Goal: Information Seeking & Learning: Learn about a topic

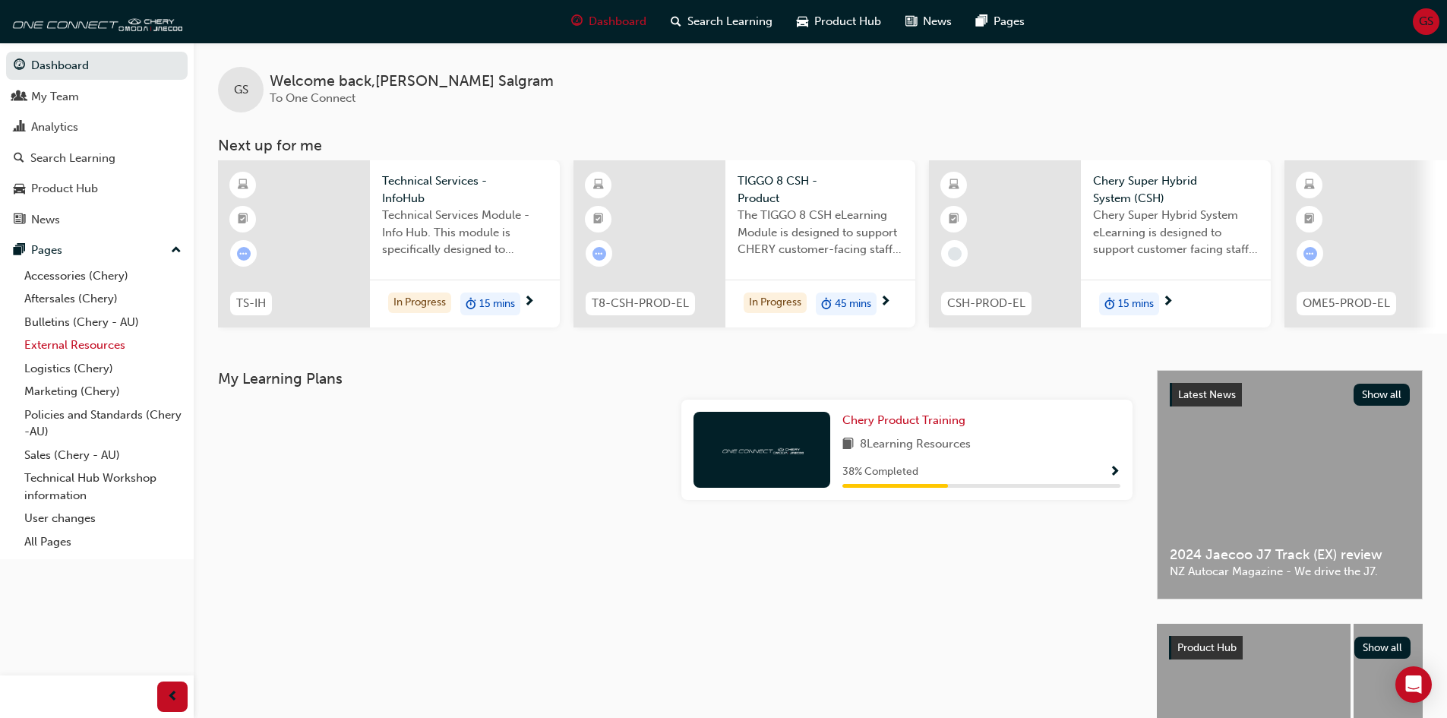
click at [47, 339] on link "External Resources" at bounding box center [102, 345] width 169 height 24
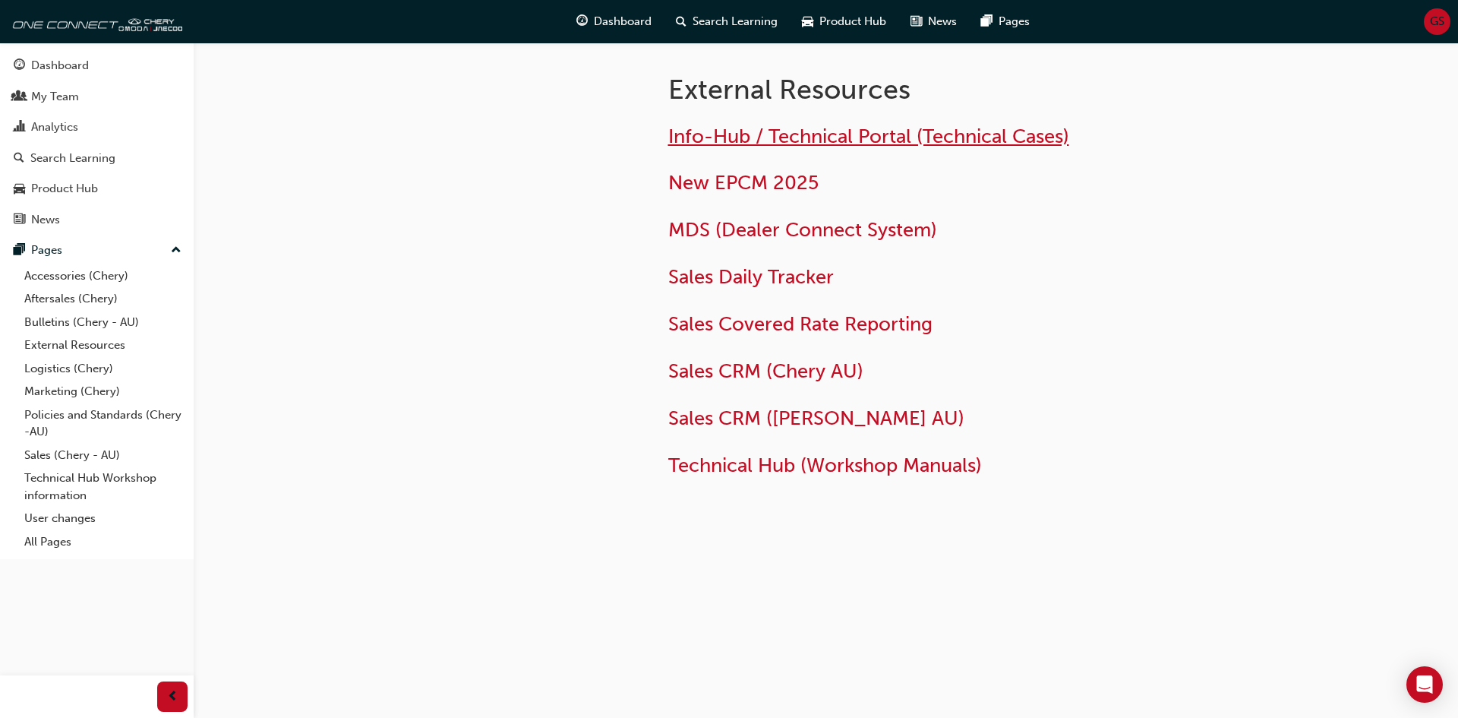
click at [843, 137] on span "Info-Hub / Technical Portal (Technical Cases)" at bounding box center [868, 137] width 401 height 24
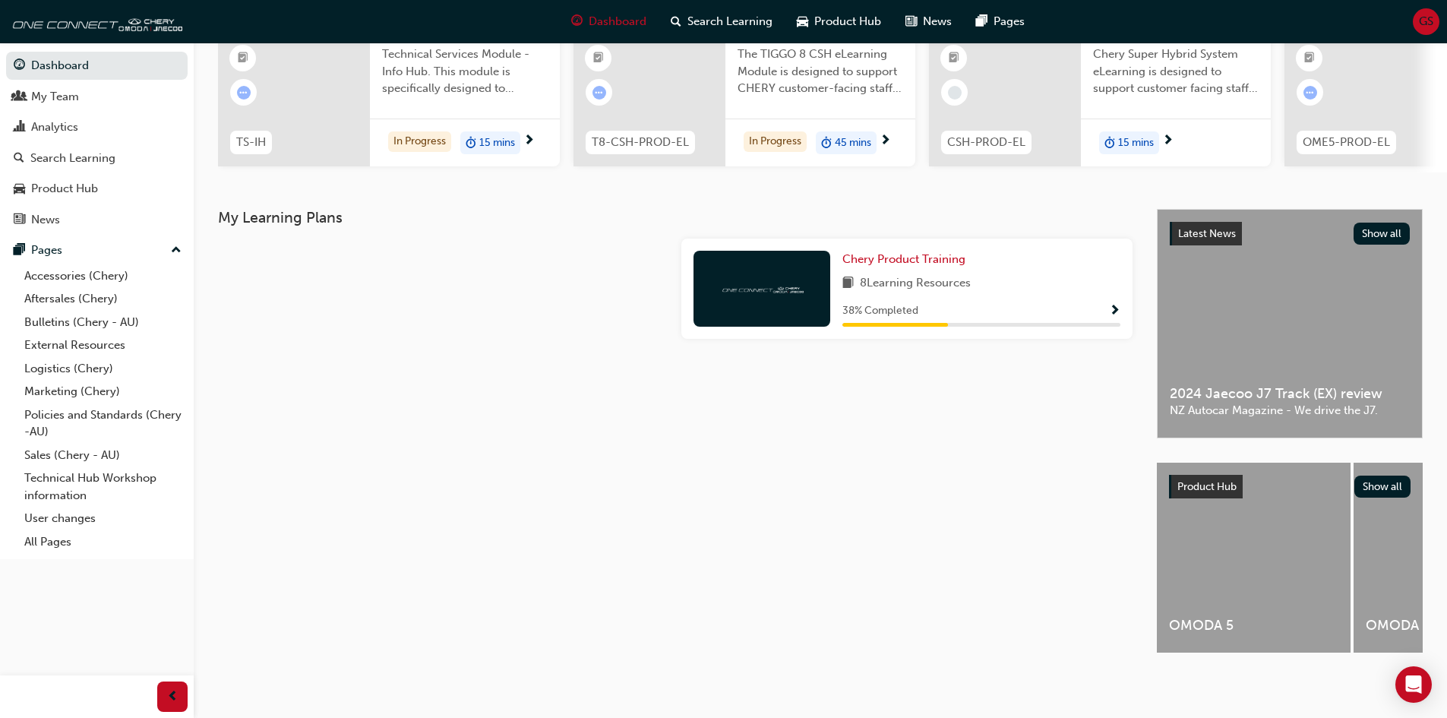
scroll to position [173, 0]
click at [884, 252] on span "Chery Product Training" at bounding box center [903, 259] width 123 height 14
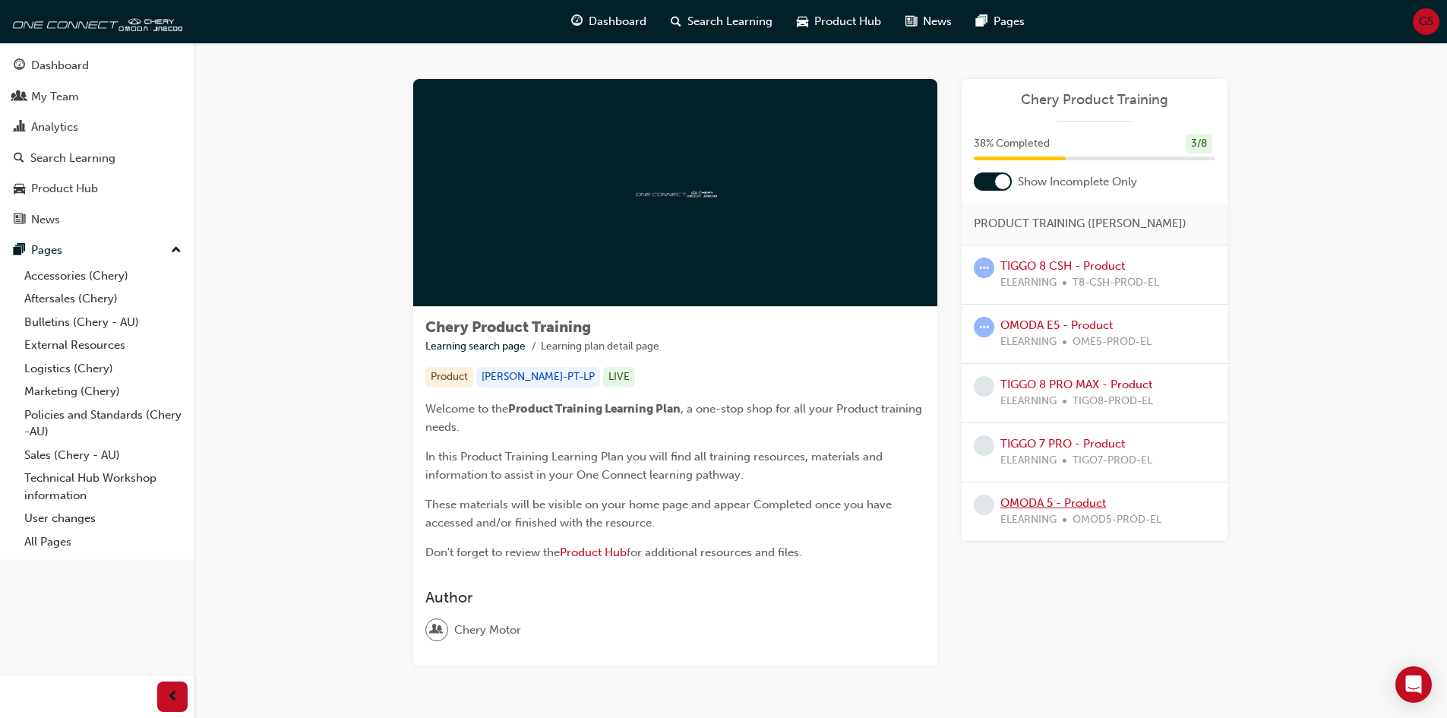
click at [1050, 501] on link "OMODA 5 - Product" at bounding box center [1053, 503] width 106 height 14
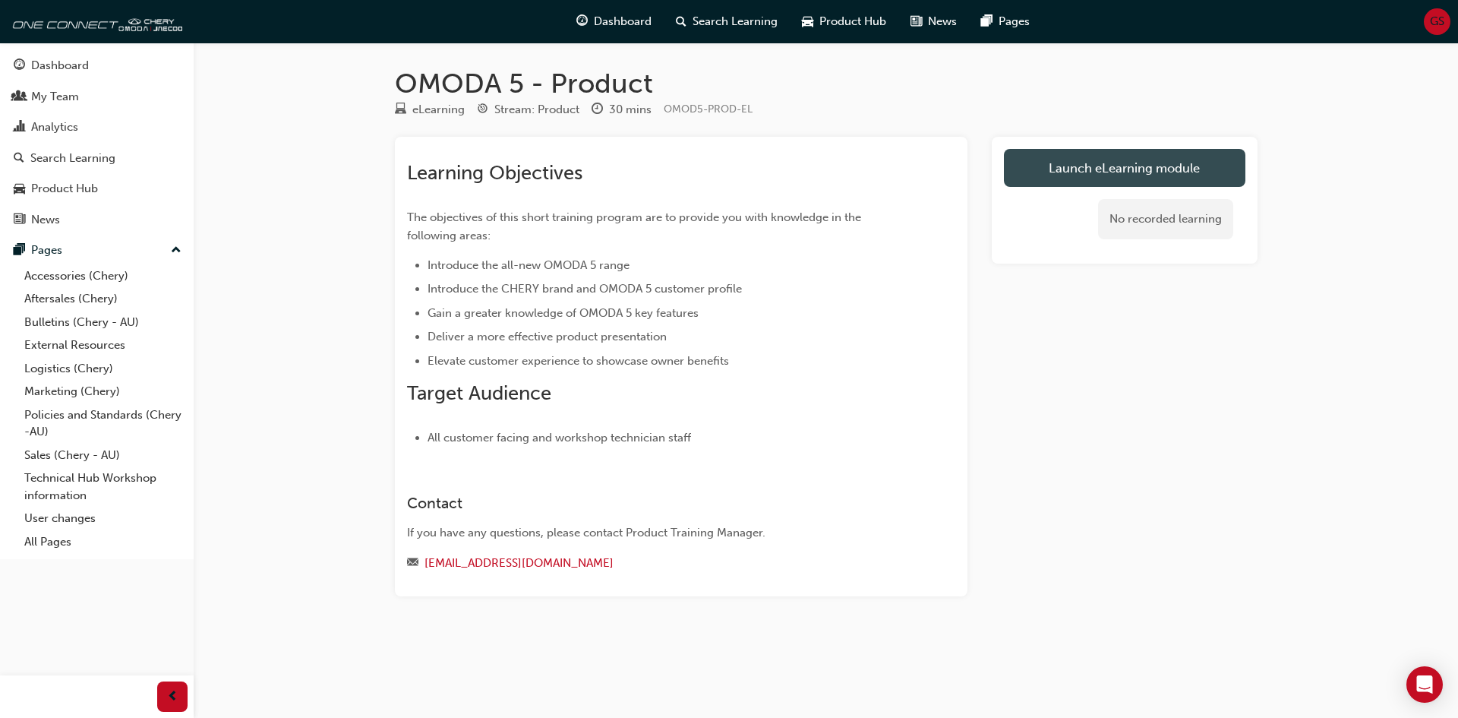
click at [1092, 164] on link "Launch eLearning module" at bounding box center [1125, 168] width 242 height 38
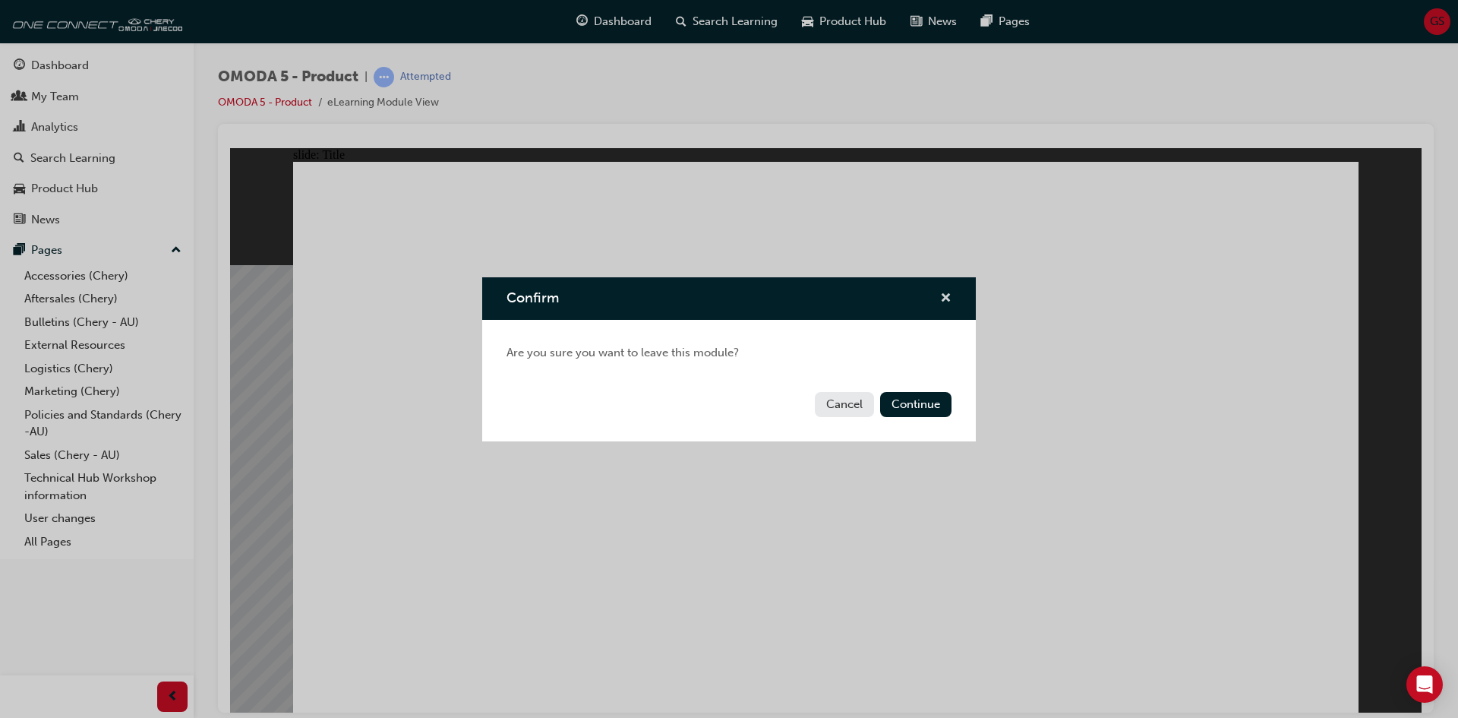
click at [944, 295] on span "cross-icon" at bounding box center [945, 299] width 11 height 14
click at [923, 399] on button "Continue" at bounding box center [915, 404] width 71 height 25
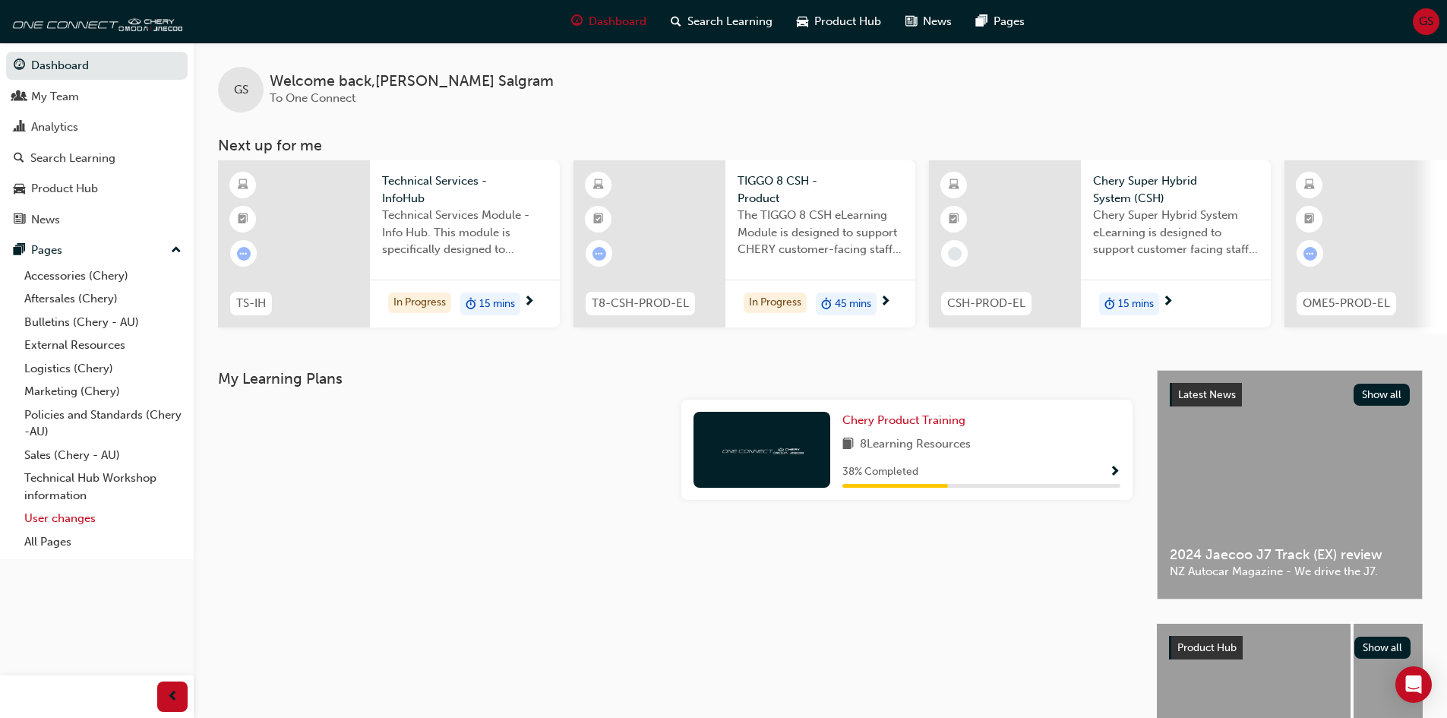
click at [71, 516] on link "User changes" at bounding box center [102, 519] width 169 height 24
click at [68, 295] on link "Aftersales (Chery)" at bounding box center [102, 299] width 169 height 24
